Goal: Information Seeking & Learning: Check status

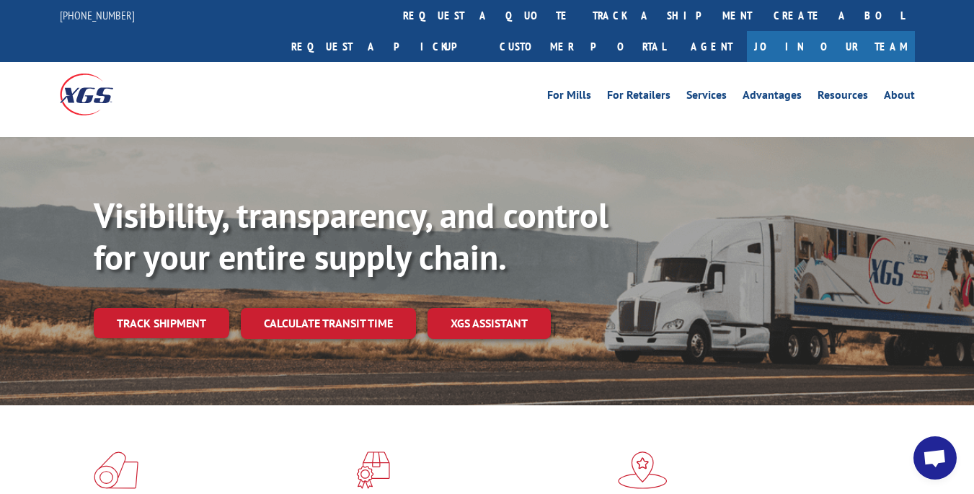
click at [163, 315] on div "Visibility, transparency, and control for your entire supply chain. Track shipm…" at bounding box center [534, 295] width 880 height 201
click at [178, 308] on link "Track shipment" at bounding box center [161, 323] width 135 height 30
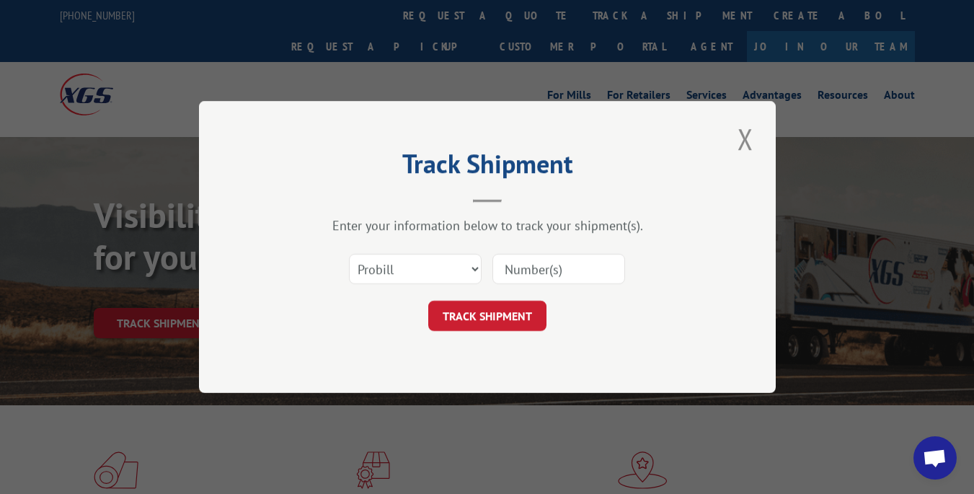
click at [563, 262] on input at bounding box center [558, 269] width 133 height 30
type input "17512290"
click at [522, 317] on button "TRACK SHIPMENT" at bounding box center [487, 315] width 118 height 30
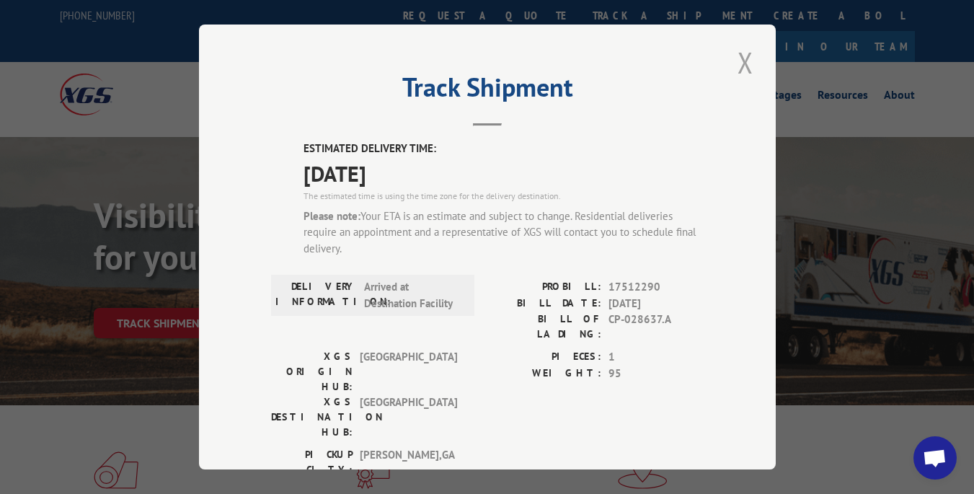
click at [736, 61] on button "Close modal" at bounding box center [745, 63] width 24 height 40
click at [740, 63] on button "Close modal" at bounding box center [745, 63] width 24 height 40
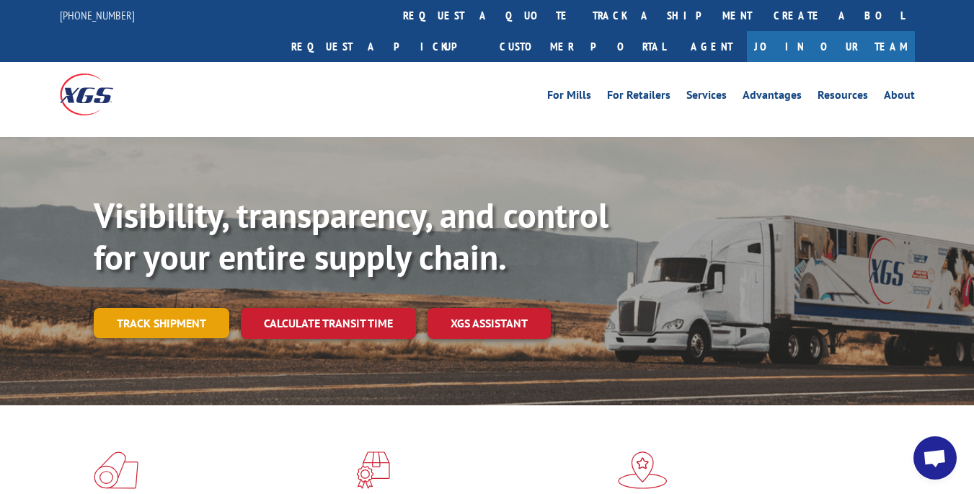
click at [157, 308] on link "Track shipment" at bounding box center [161, 323] width 135 height 30
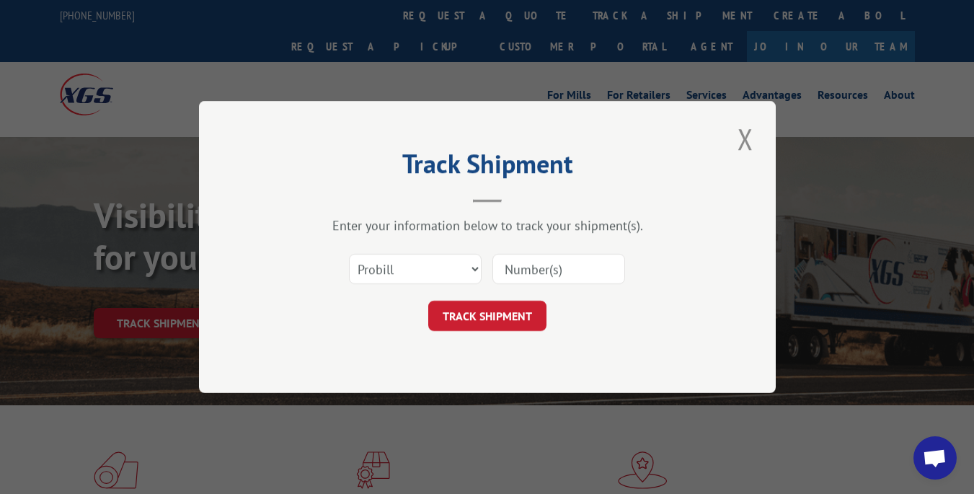
click at [599, 272] on input at bounding box center [558, 269] width 133 height 30
type input "17512290"
click at [533, 316] on button "TRACK SHIPMENT" at bounding box center [487, 315] width 118 height 30
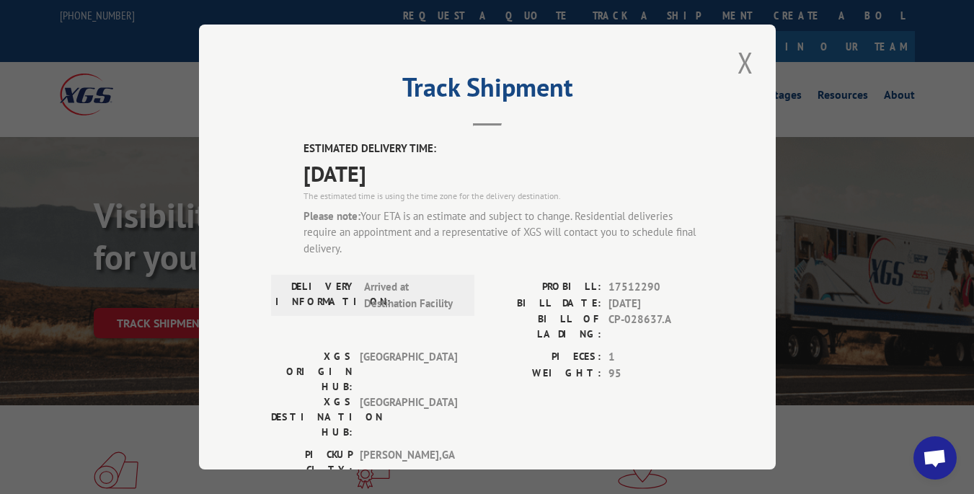
scroll to position [261, 0]
